Goal: Task Accomplishment & Management: Use online tool/utility

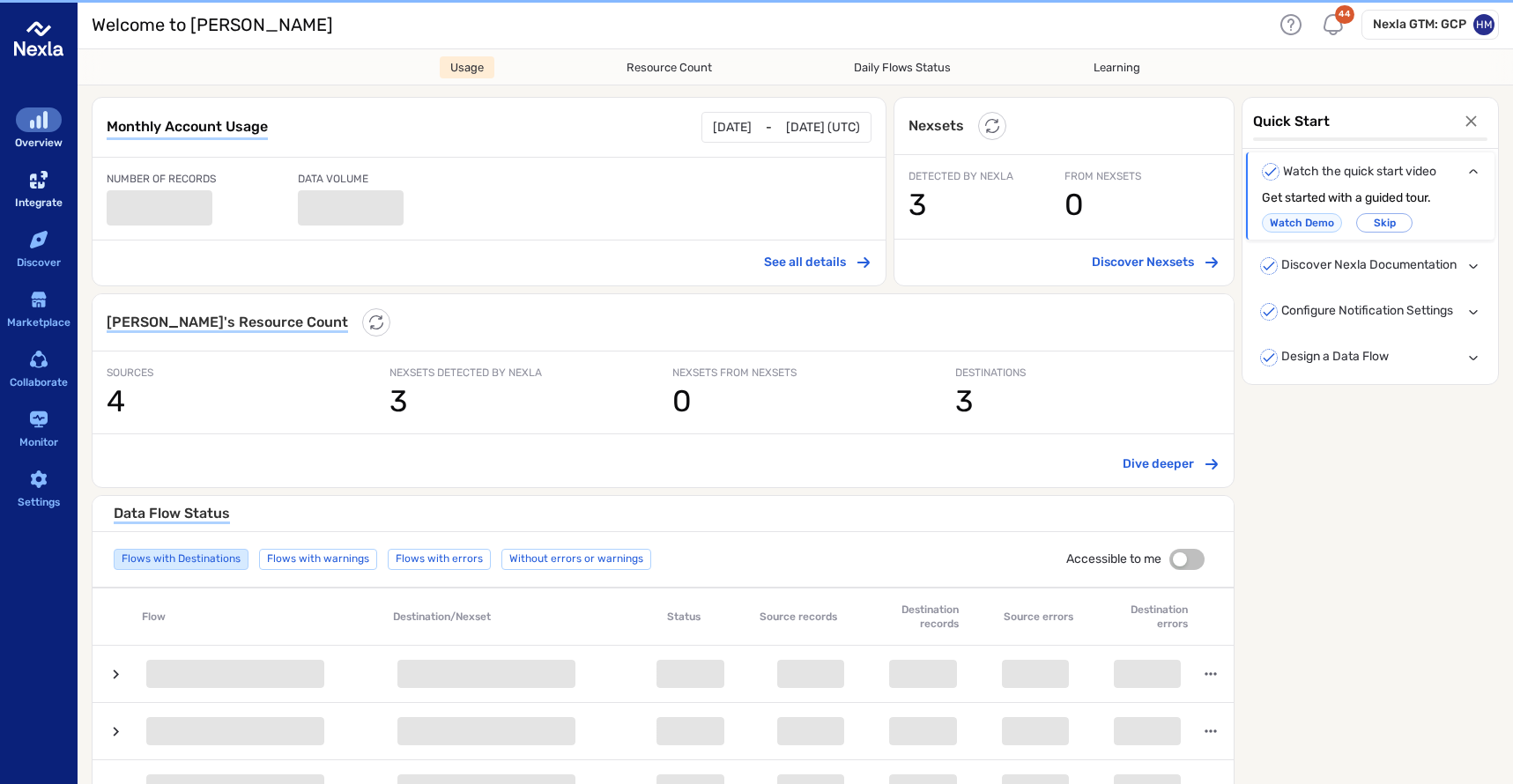
click at [25, 177] on div "sidebar-container" at bounding box center [39, 180] width 46 height 25
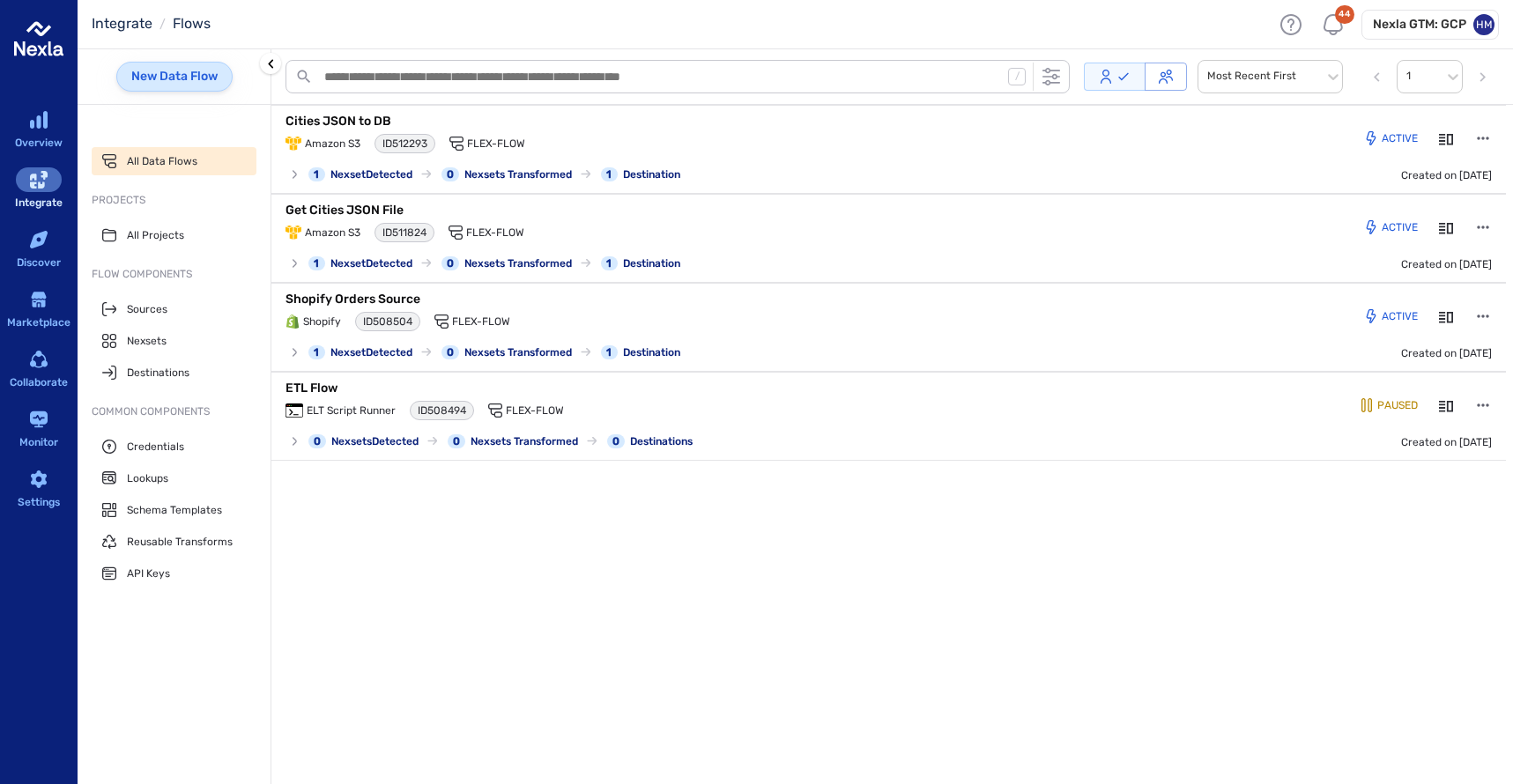
click at [181, 76] on link "New Data Flow" at bounding box center [174, 76] width 116 height 30
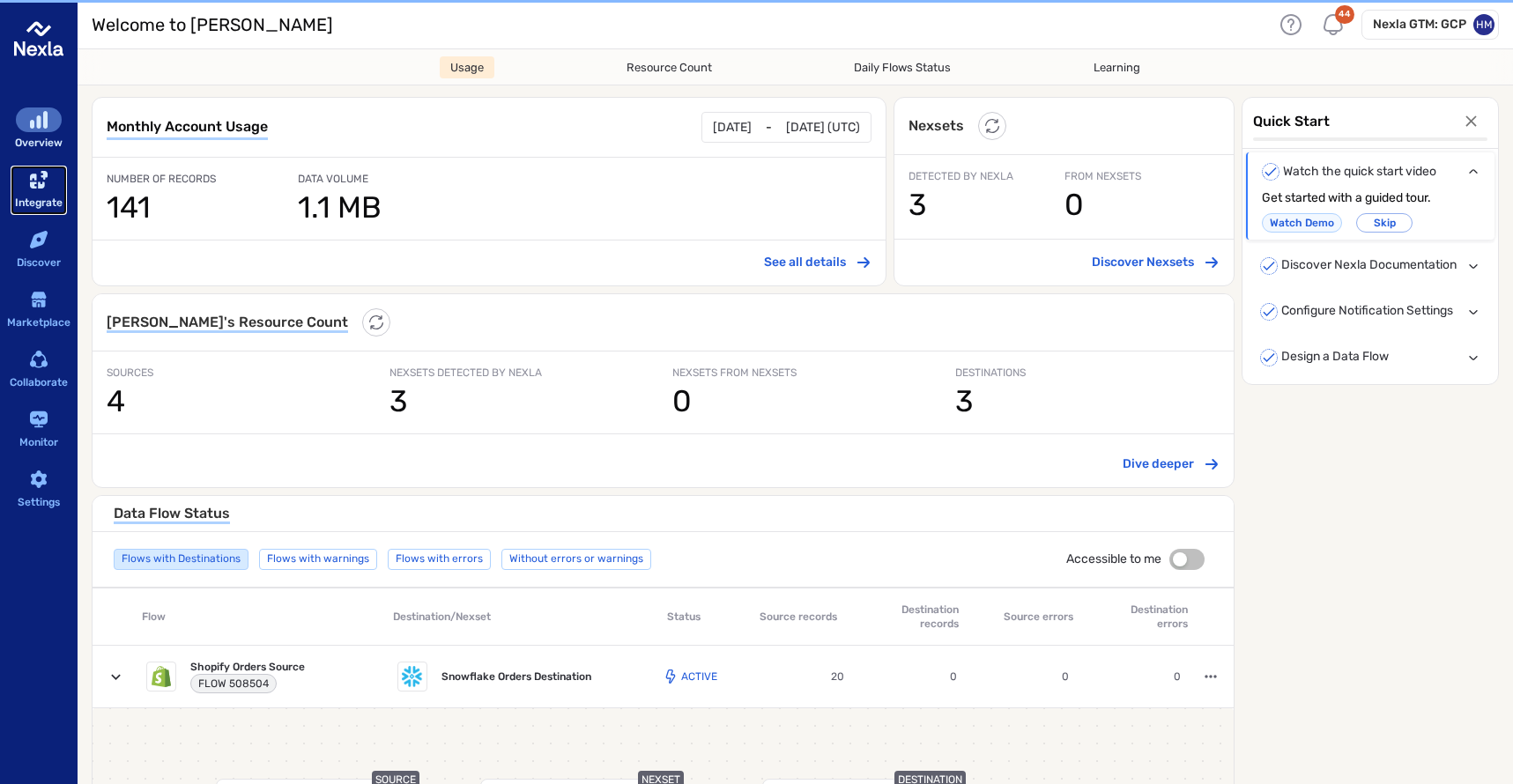
click at [36, 174] on icon "sidebar-container" at bounding box center [39, 179] width 17 height 17
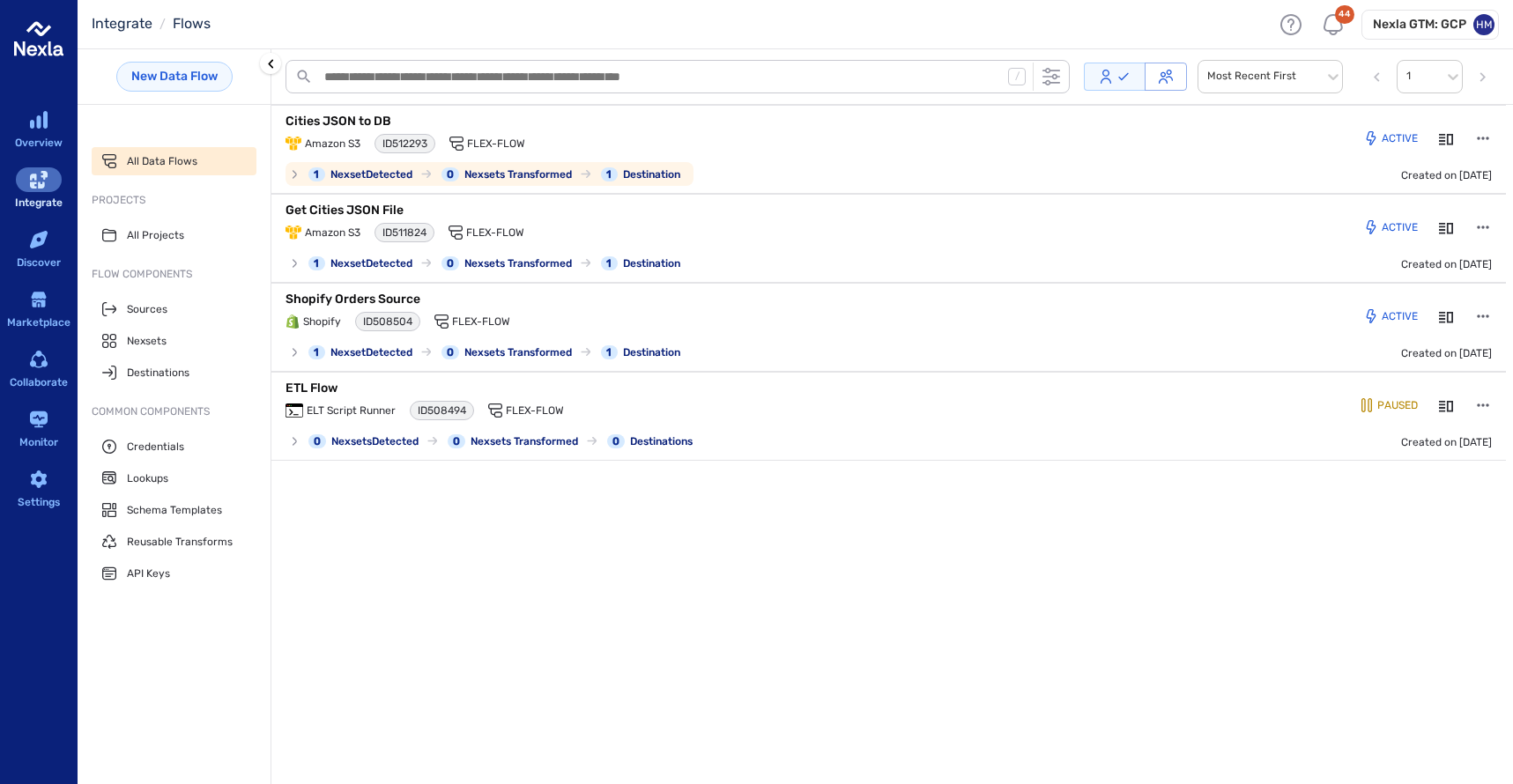
click at [327, 122] on p "Cities JSON to DB" at bounding box center [505, 121] width 440 height 17
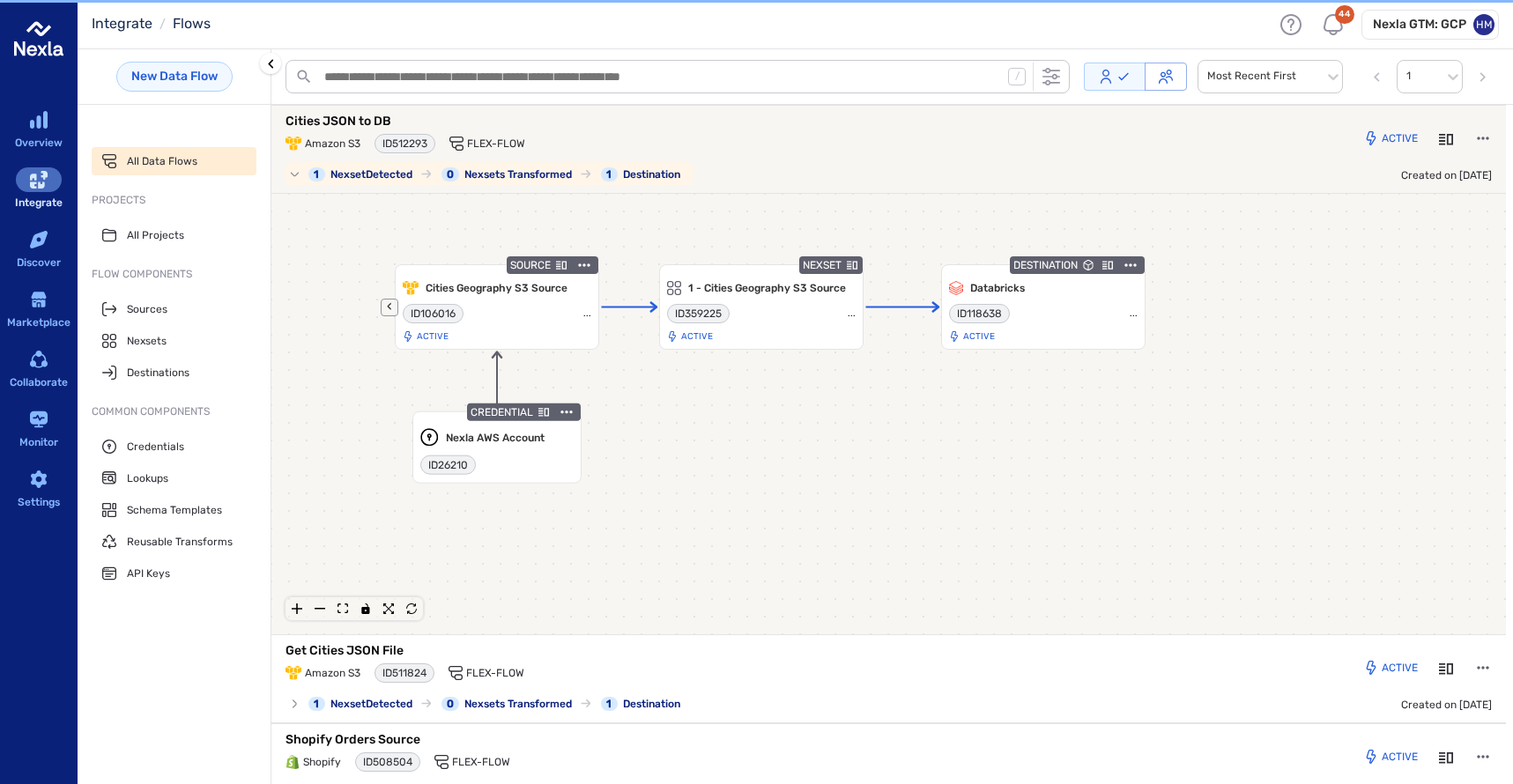
scroll to position [3, 0]
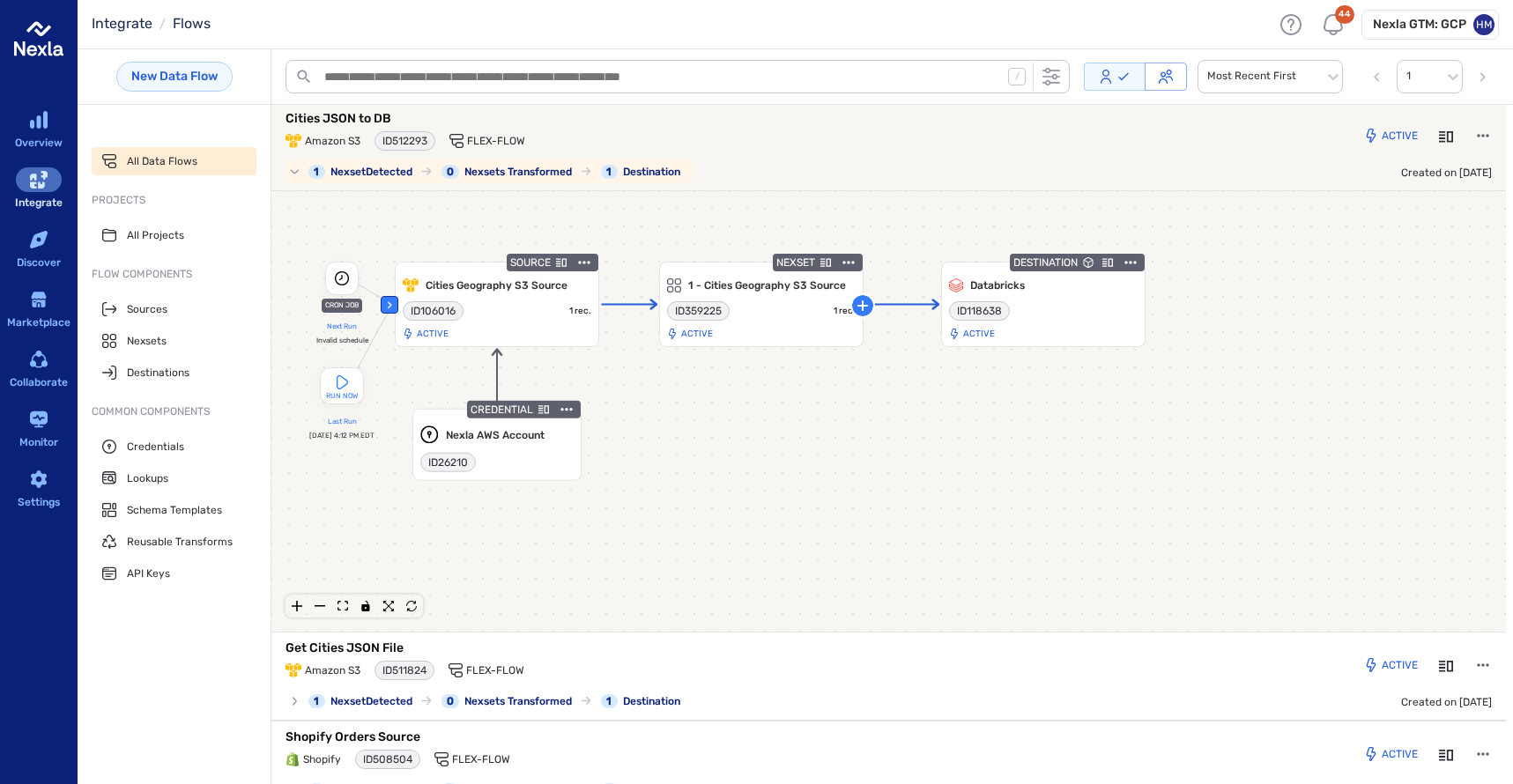
click at [327, 122] on p "Cities JSON to DB" at bounding box center [505, 118] width 440 height 17
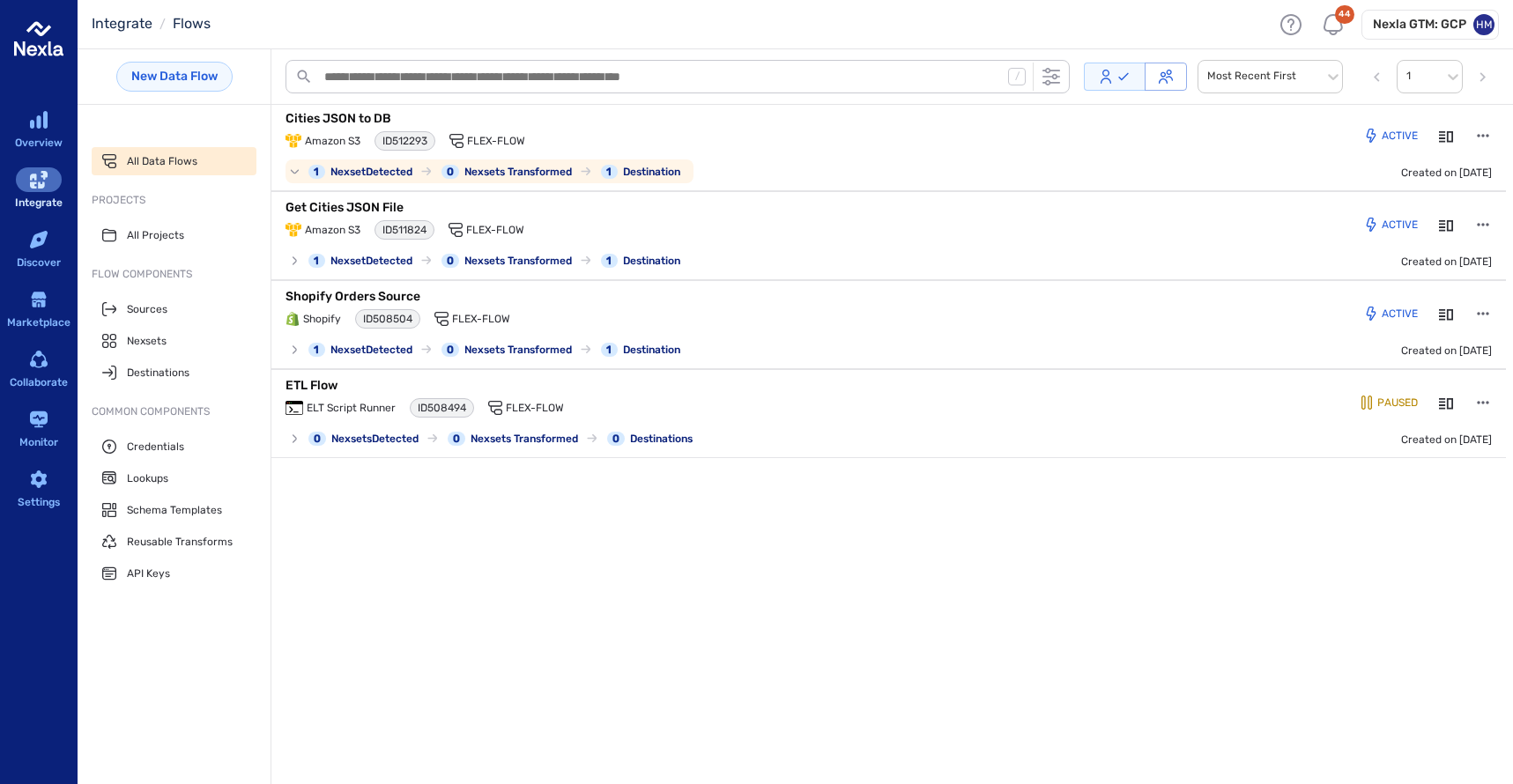
scroll to position [0, 0]
